Goal: Transaction & Acquisition: Purchase product/service

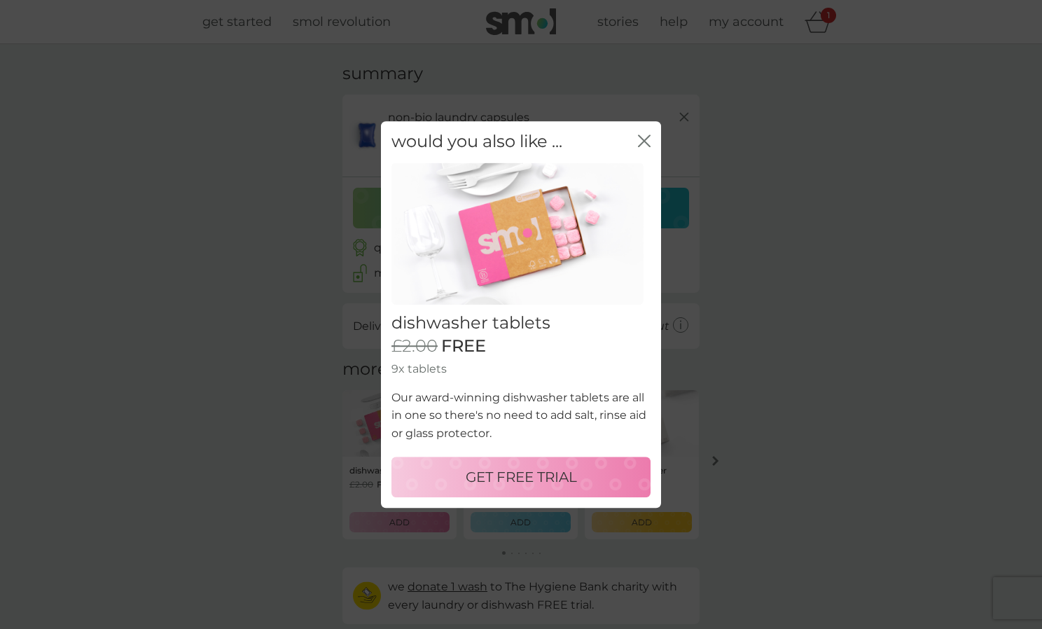
click at [528, 468] on p "GET FREE TRIAL" at bounding box center [521, 477] width 111 height 22
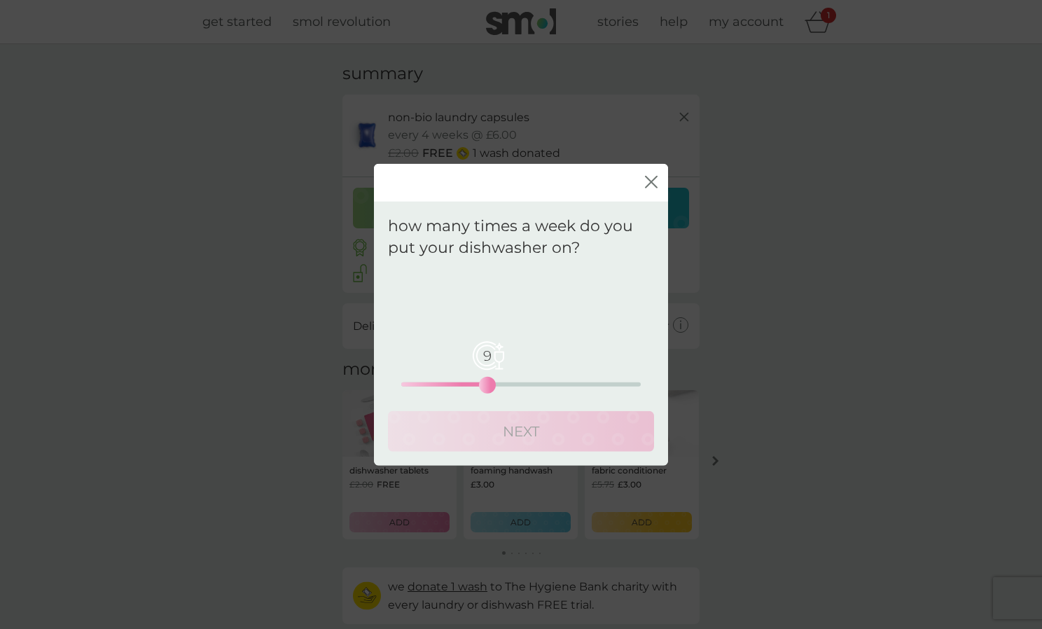
click at [487, 383] on div "9 0 12.5 25" at bounding box center [521, 384] width 240 height 4
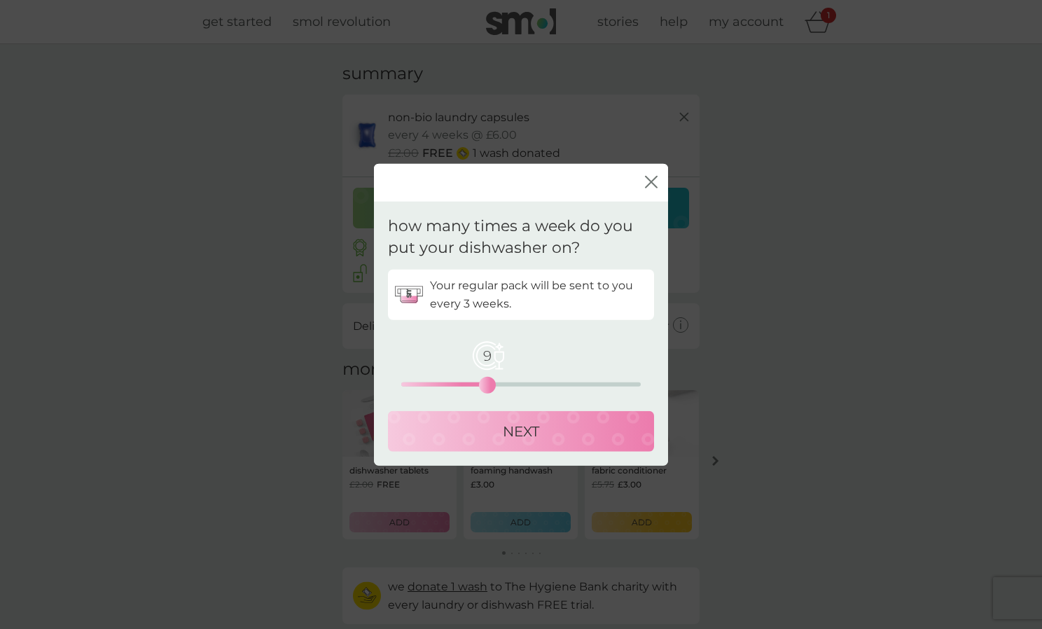
click at [513, 431] on p "NEXT" at bounding box center [521, 431] width 36 height 22
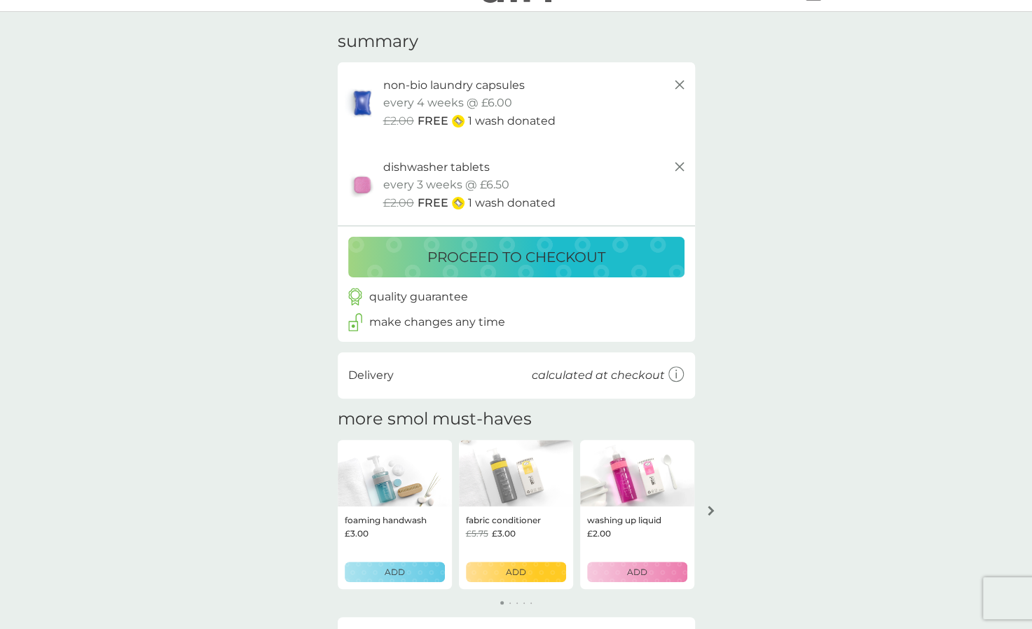
scroll to position [33, 0]
click at [405, 497] on img at bounding box center [395, 472] width 114 height 67
click at [408, 590] on div "foaming handwash £3.00 ADD fabric conditioner £5.75 £3.00 ADD washing up liquid…" at bounding box center [516, 522] width 357 height 167
click at [415, 570] on div "ADD" at bounding box center [395, 571] width 82 height 13
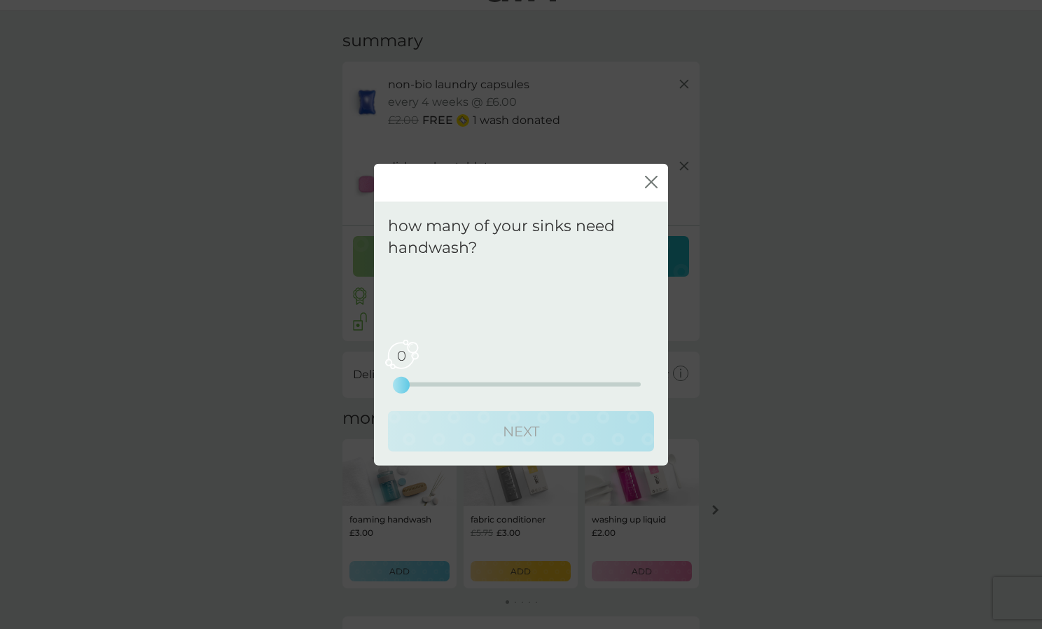
click at [415, 382] on div "0 0 2.5 5" at bounding box center [521, 384] width 240 height 4
drag, startPoint x: 406, startPoint y: 382, endPoint x: 415, endPoint y: 381, distance: 9.1
click at [415, 381] on div "0 0 2.5 5" at bounding box center [521, 364] width 240 height 57
click at [411, 380] on div "0 0 2.5 5" at bounding box center [521, 364] width 240 height 57
click at [442, 380] on div "0 0 2.5 5" at bounding box center [521, 364] width 240 height 57
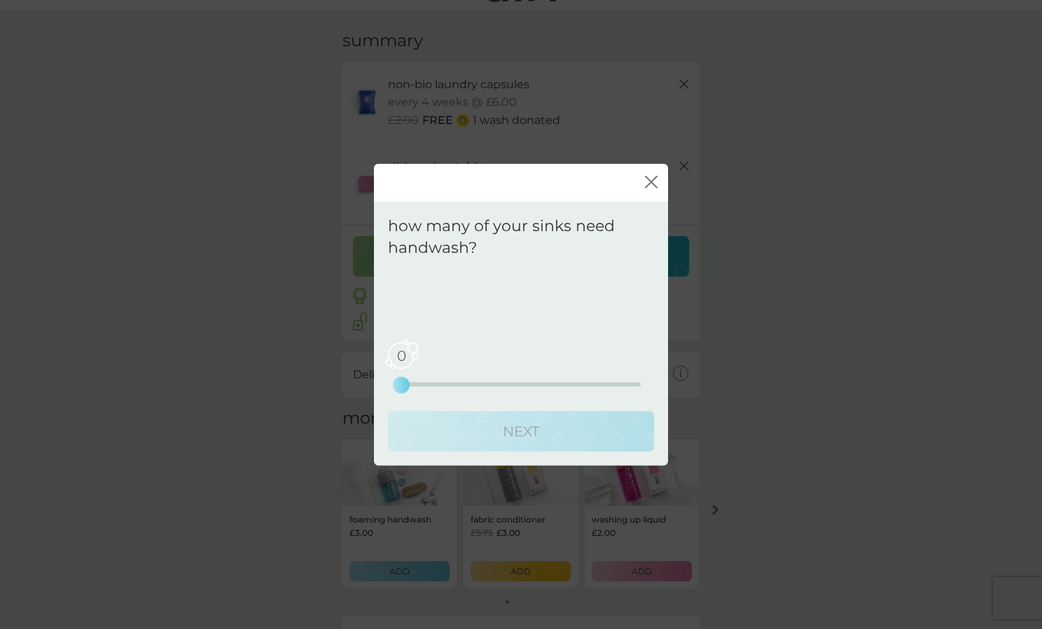
click at [490, 380] on div "0 0 2.5 5" at bounding box center [521, 364] width 240 height 57
click at [408, 377] on div "0 0 2.5 5" at bounding box center [521, 364] width 240 height 57
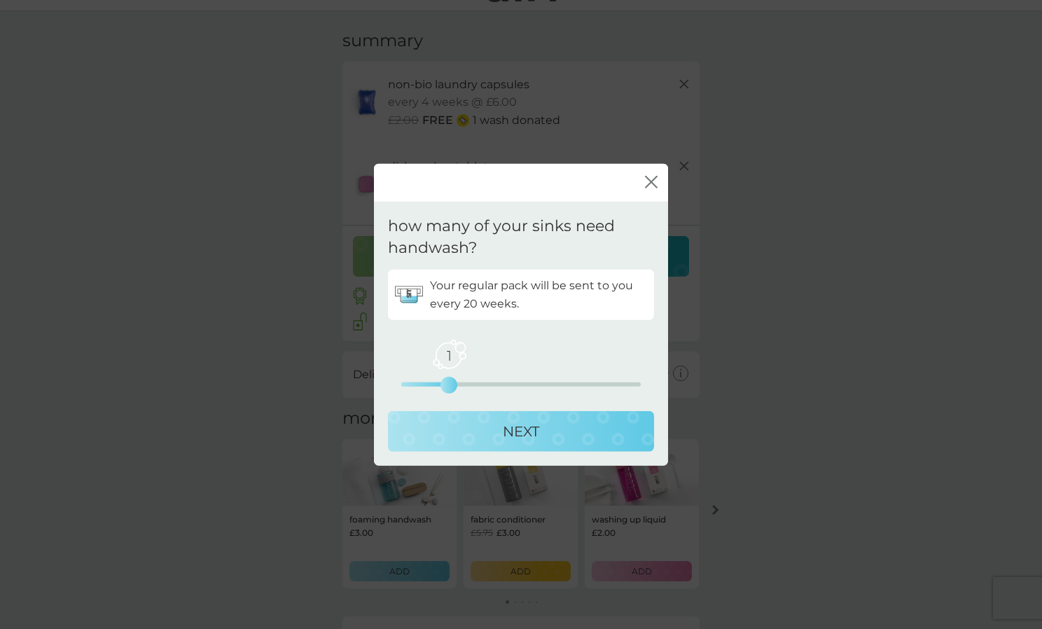
drag, startPoint x: 401, startPoint y: 387, endPoint x: 460, endPoint y: 388, distance: 58.9
click at [460, 388] on div "1 0 2.5 5" at bounding box center [521, 364] width 240 height 57
click at [511, 428] on p "NEXT" at bounding box center [521, 431] width 36 height 22
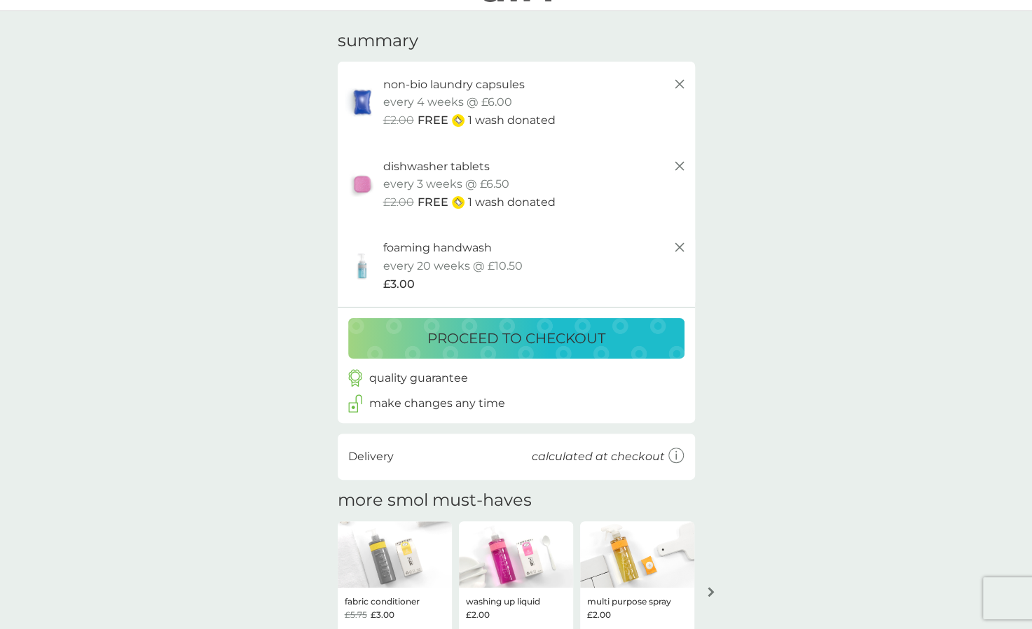
click at [636, 573] on img at bounding box center [637, 554] width 114 height 67
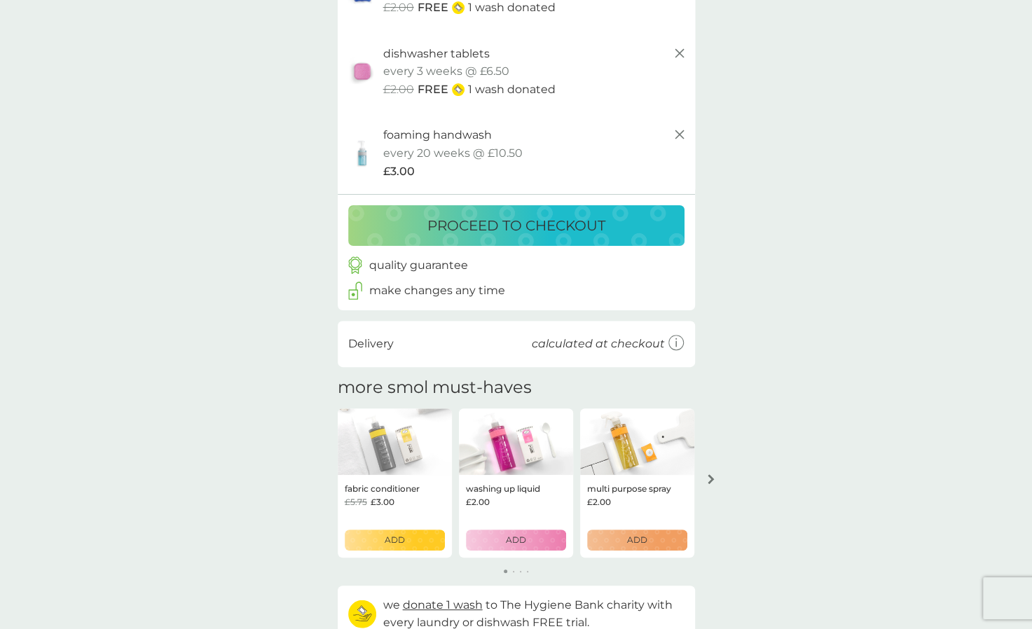
scroll to position [151, 0]
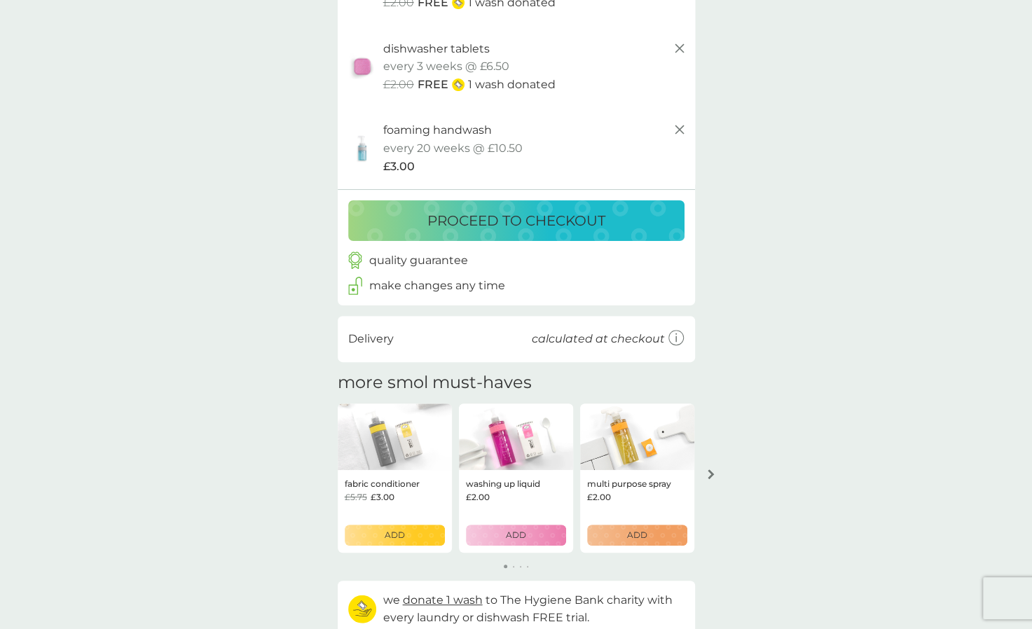
click at [638, 539] on p "ADD" at bounding box center [637, 534] width 20 height 13
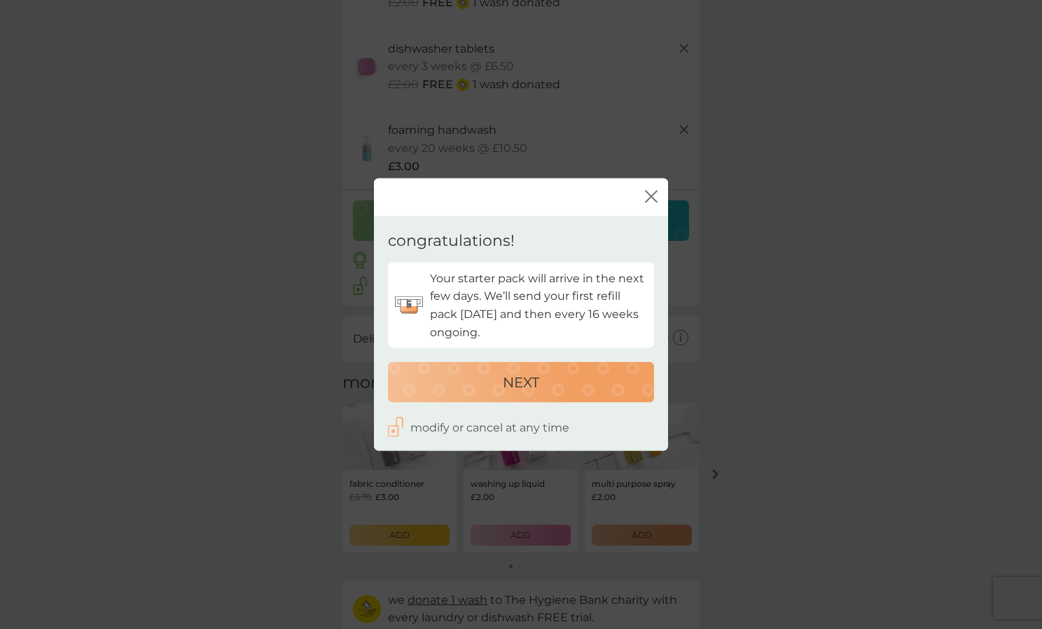
click at [546, 384] on div "NEXT" at bounding box center [521, 382] width 238 height 22
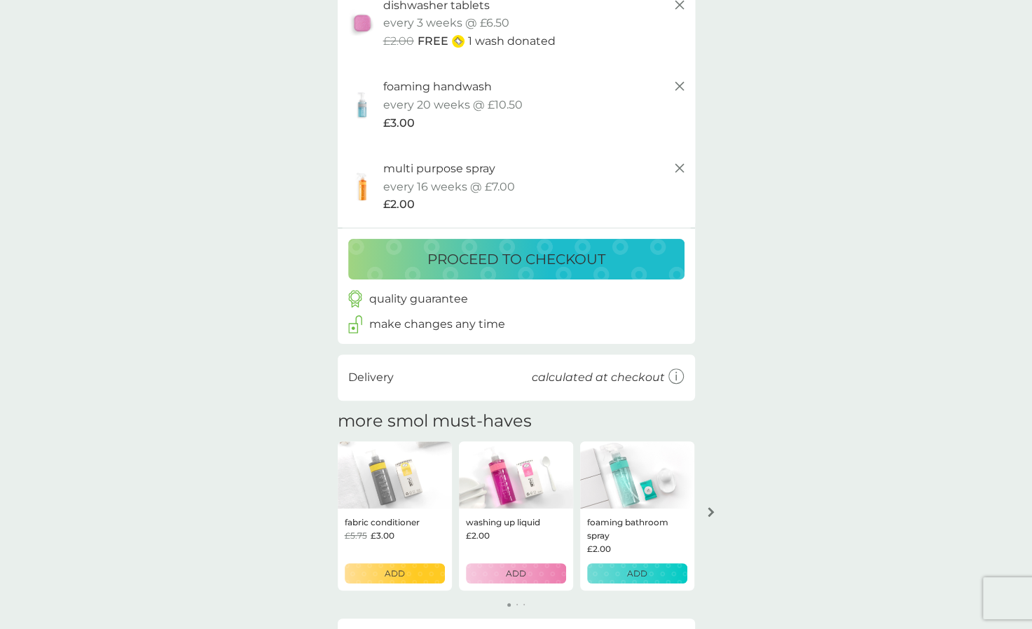
scroll to position [201, 0]
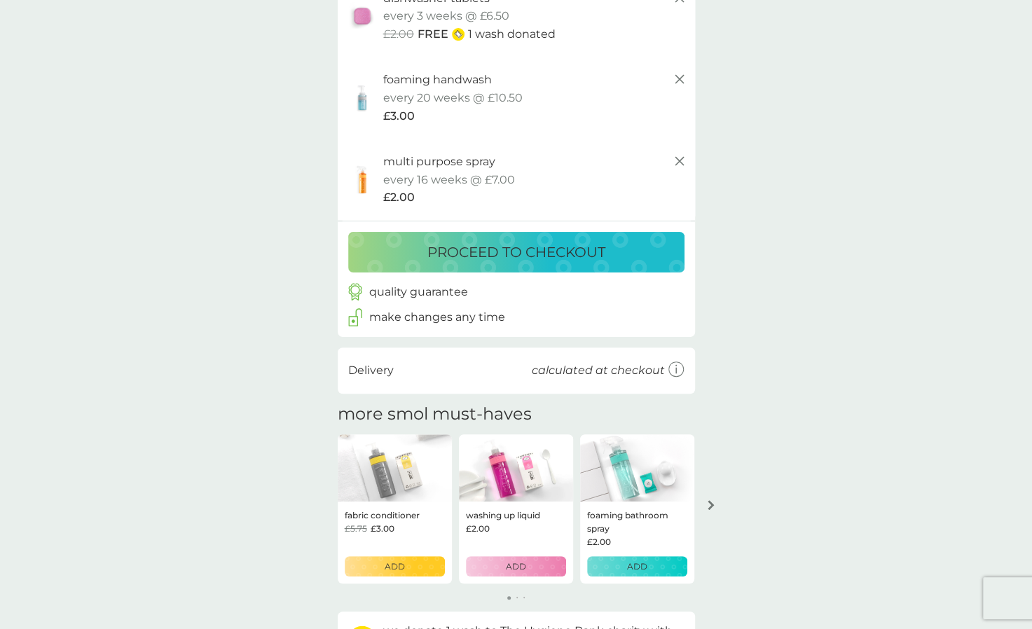
click at [502, 563] on div "ADD" at bounding box center [516, 566] width 82 height 13
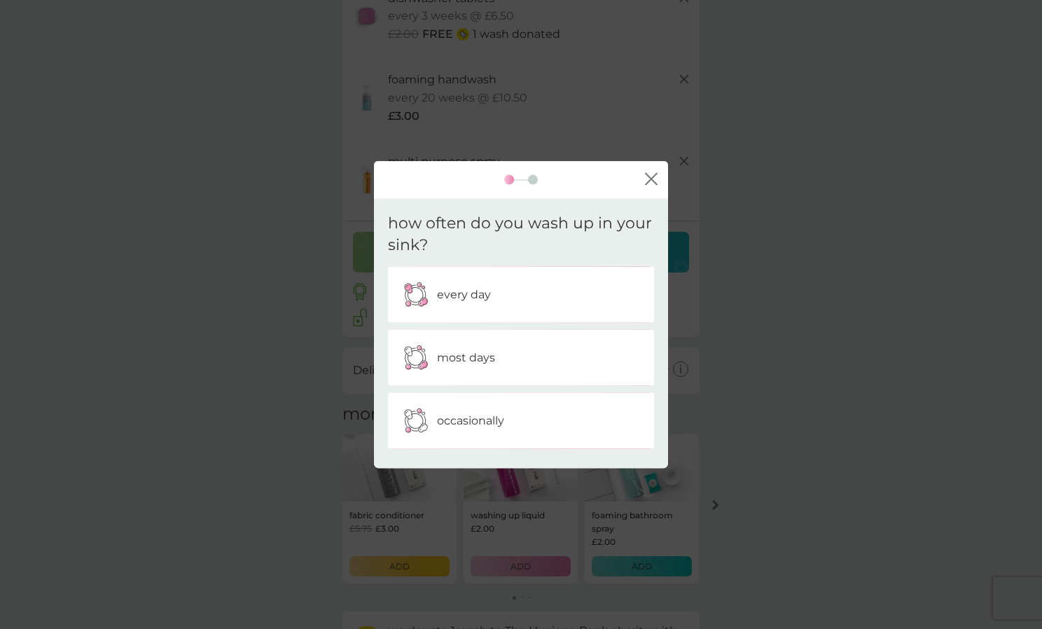
click at [499, 418] on p "occasionally" at bounding box center [470, 420] width 67 height 18
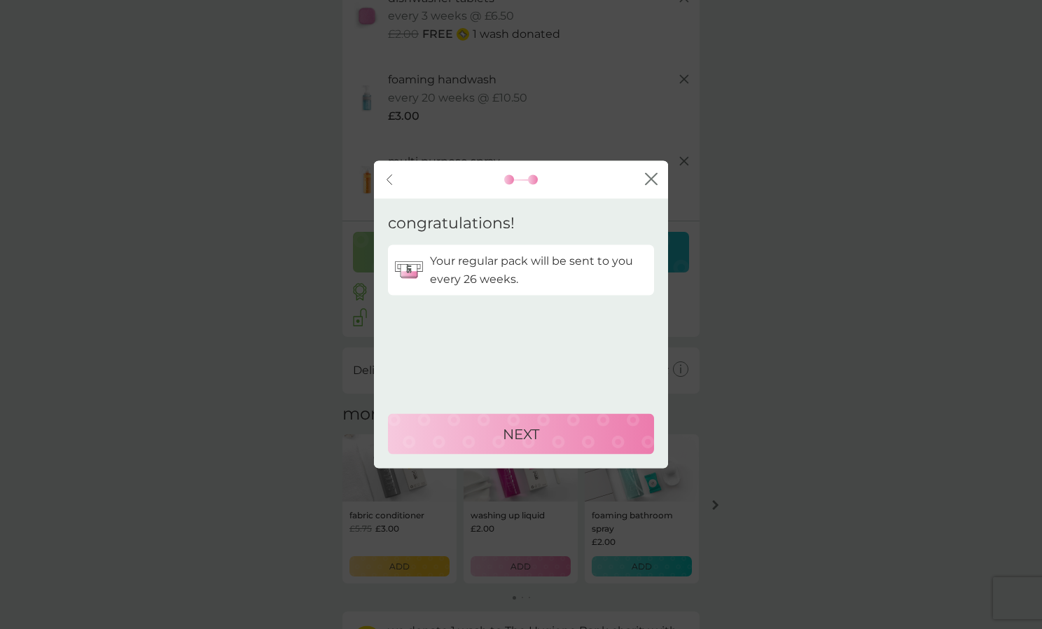
click at [507, 432] on p "NEXT" at bounding box center [521, 434] width 36 height 22
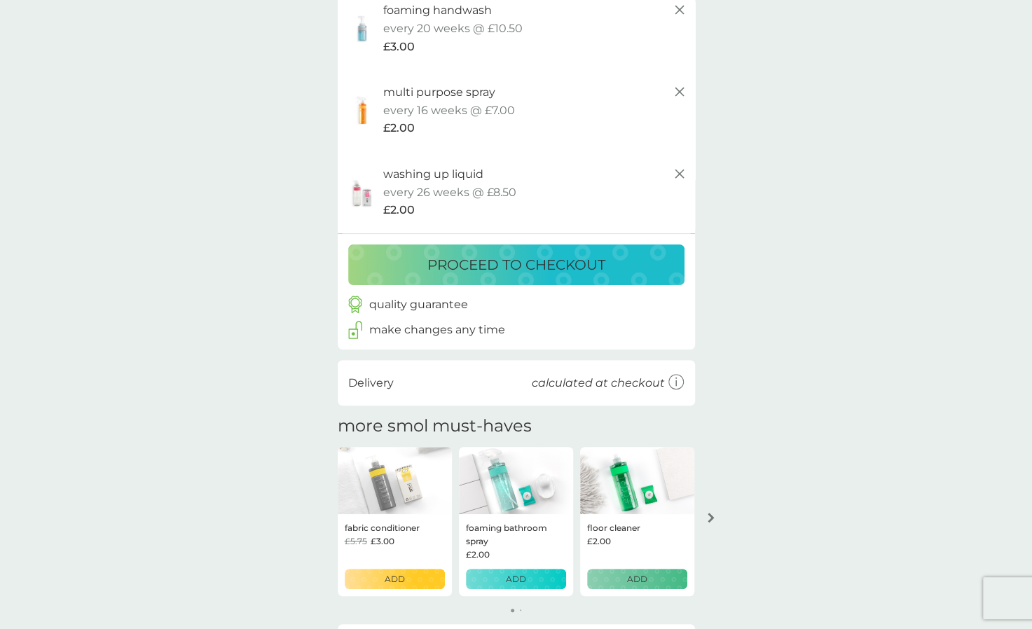
scroll to position [270, 0]
click at [507, 581] on p "ADD" at bounding box center [516, 579] width 20 height 13
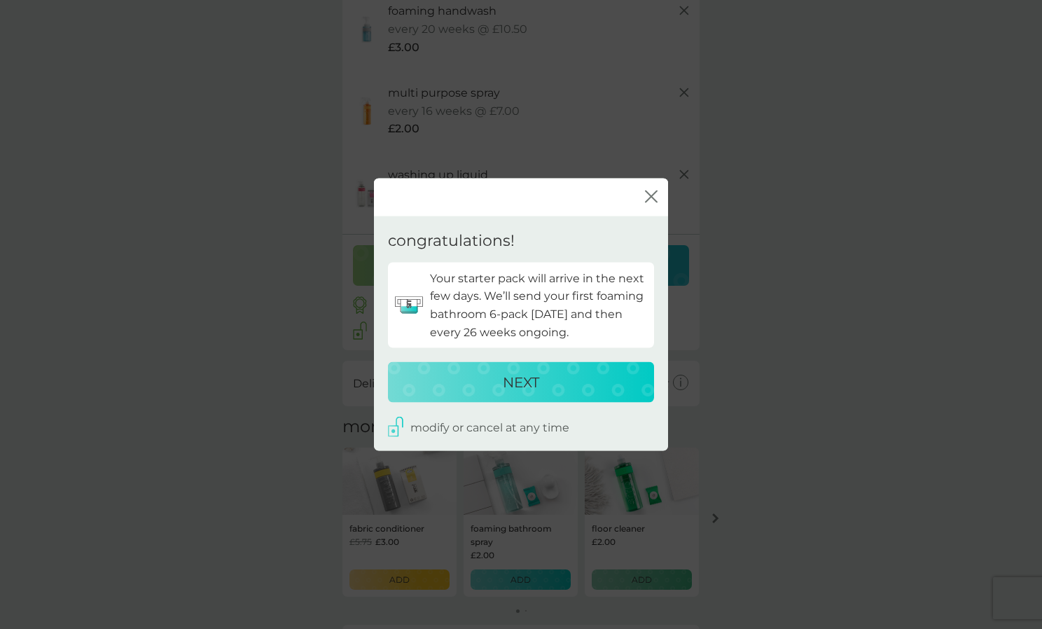
click at [528, 376] on p "NEXT" at bounding box center [521, 382] width 36 height 22
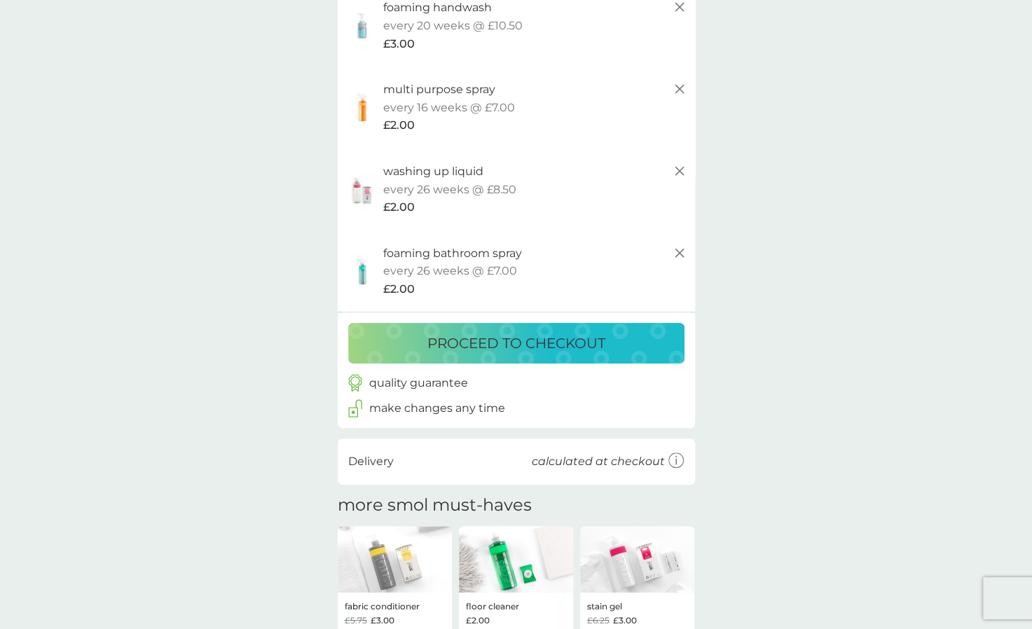
scroll to position [0, 0]
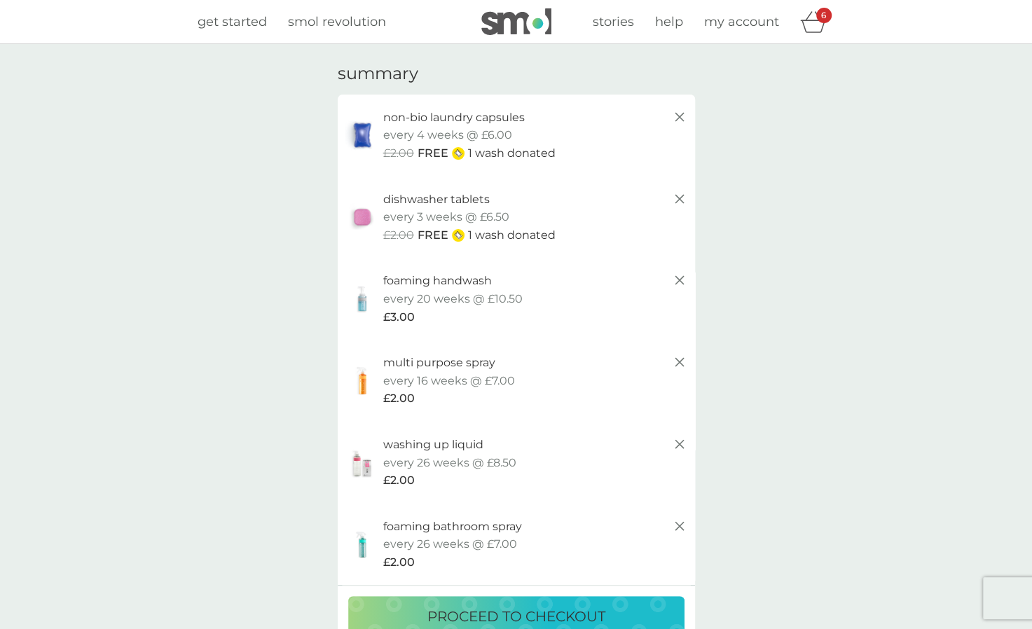
click at [226, 17] on span "get started" at bounding box center [232, 21] width 69 height 15
